Goal: Information Seeking & Learning: Learn about a topic

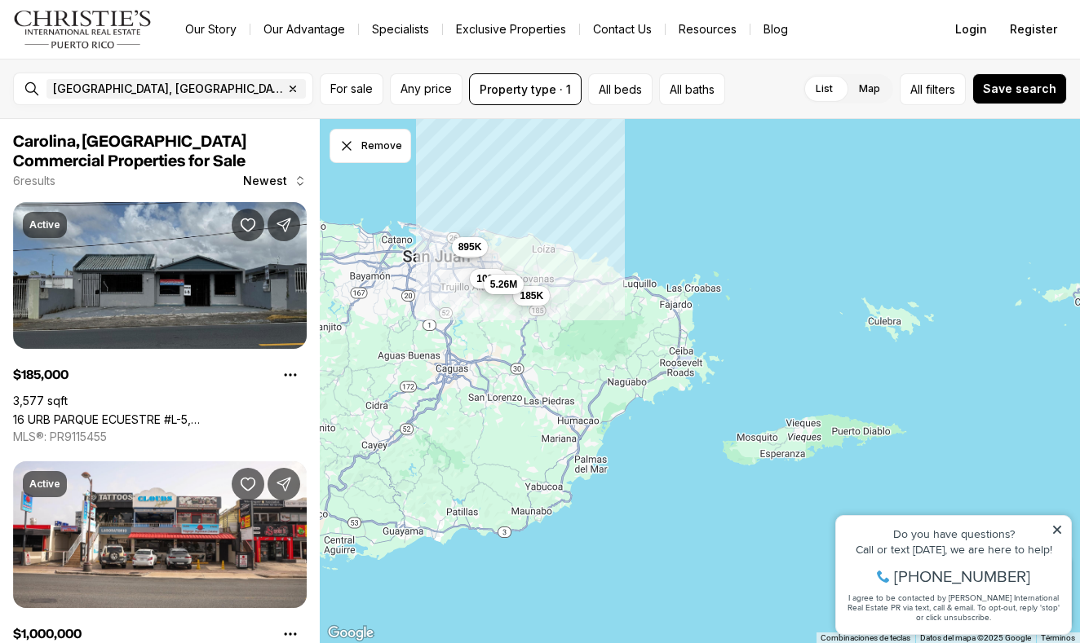
click at [446, 289] on div "185K 1M 900K 100K 895K 5.26M" at bounding box center [700, 381] width 760 height 525
click at [453, 371] on div "185K 1M 900K 100K 895K 5.26M" at bounding box center [700, 381] width 760 height 525
click at [452, 372] on div "185K 1M 900K 100K 895K 5.26M" at bounding box center [700, 381] width 760 height 525
click at [342, 150] on icon "Dismiss drawing" at bounding box center [346, 146] width 8 height 8
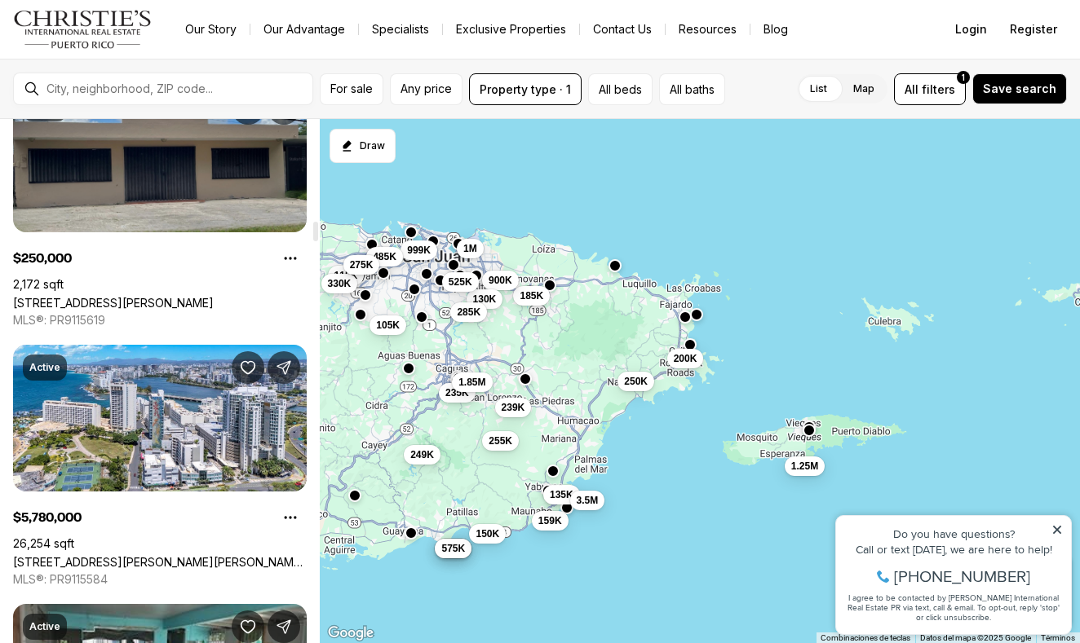
scroll to position [2690, 0]
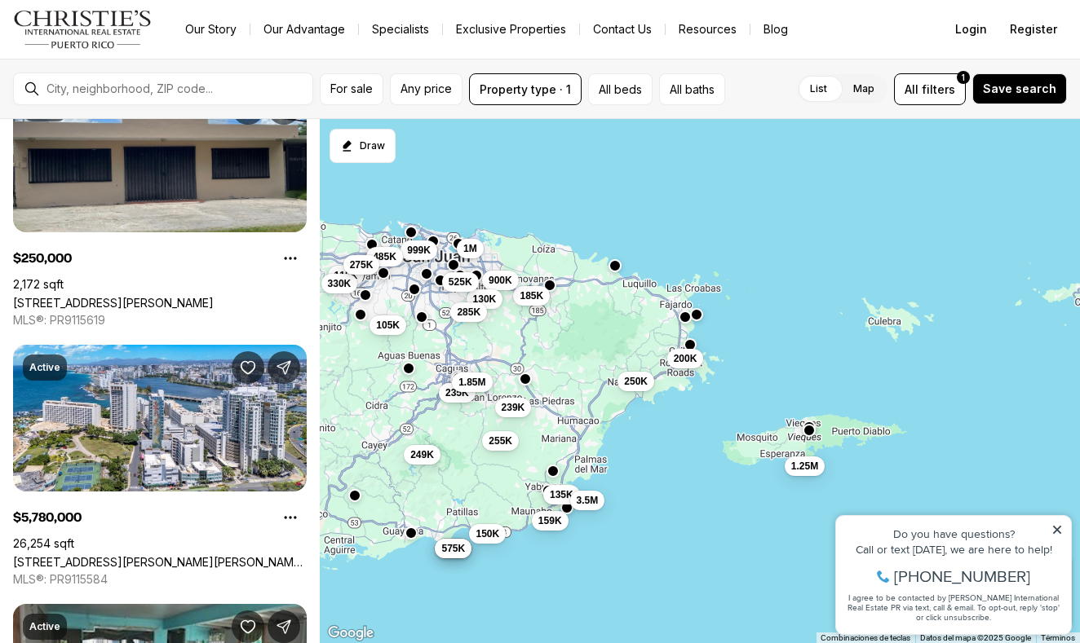
click at [46, 90] on div at bounding box center [176, 89] width 272 height 28
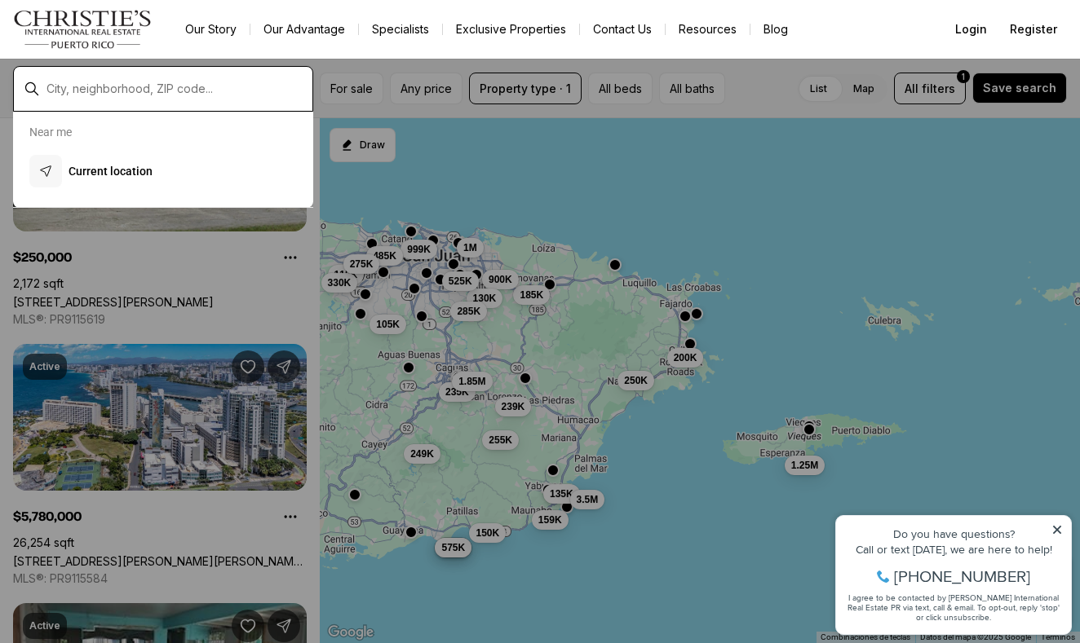
click at [53, 86] on input "text" at bounding box center [175, 89] width 259 height 15
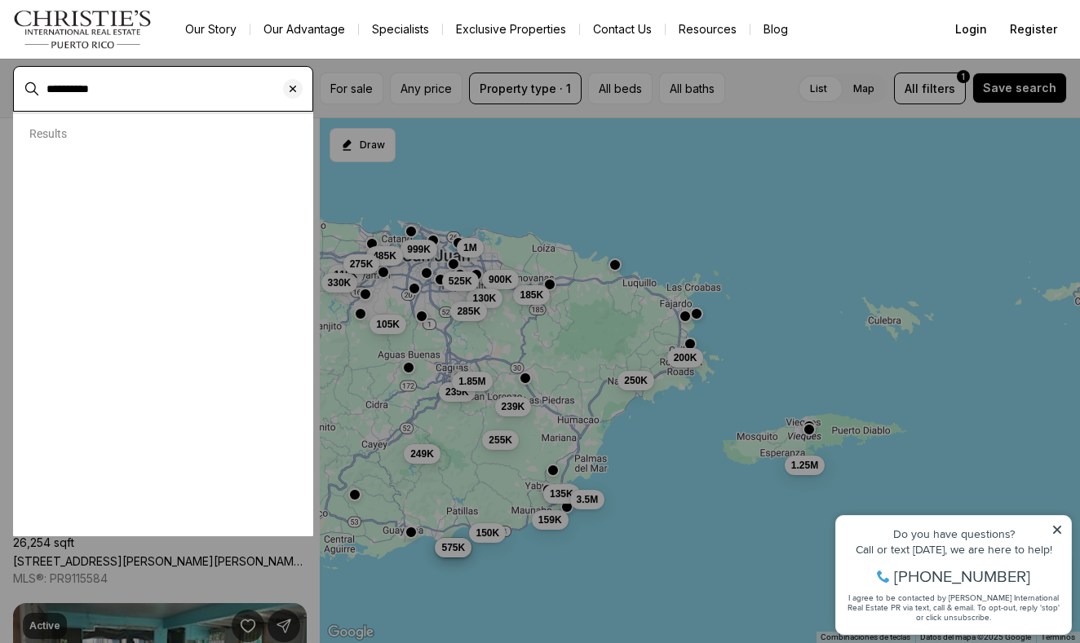
type input "**********"
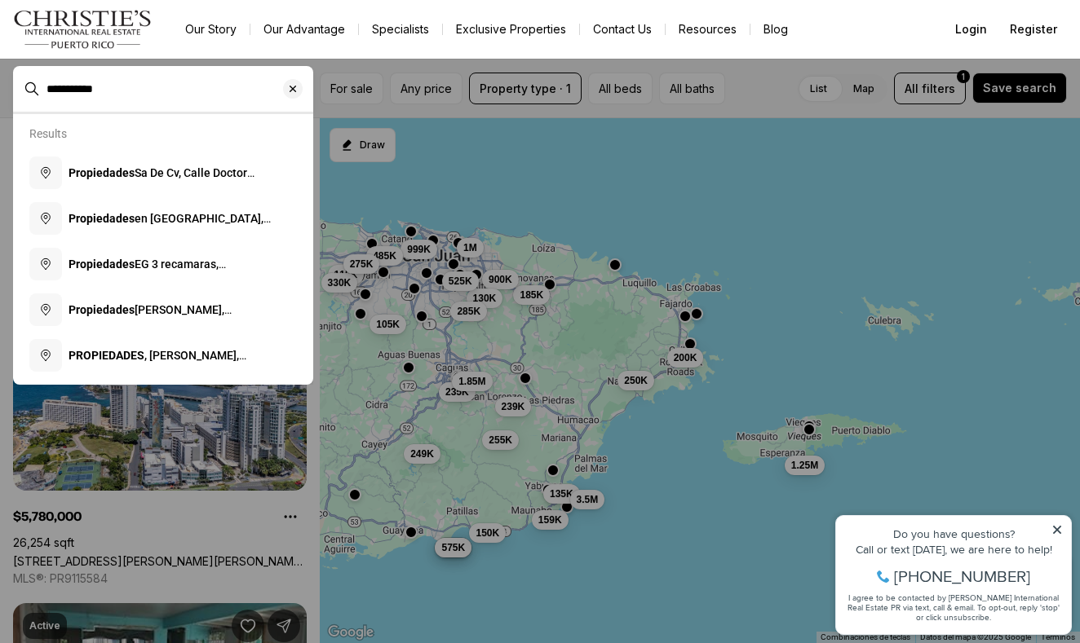
drag, startPoint x: 53, startPoint y: 86, endPoint x: 86, endPoint y: 42, distance: 54.8
